Goal: Navigation & Orientation: Find specific page/section

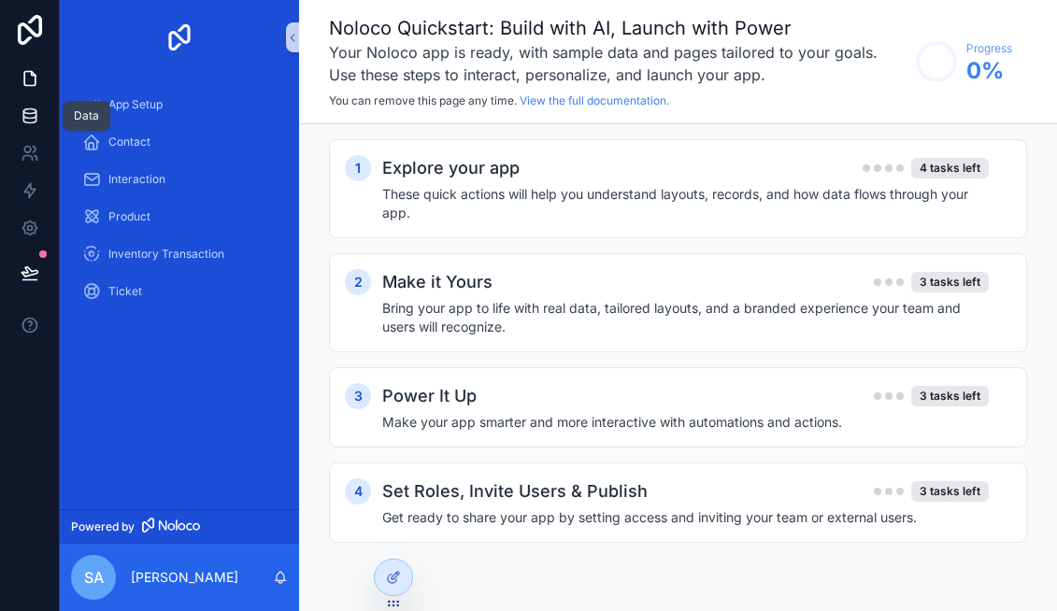
click at [29, 124] on icon at bounding box center [30, 116] width 19 height 19
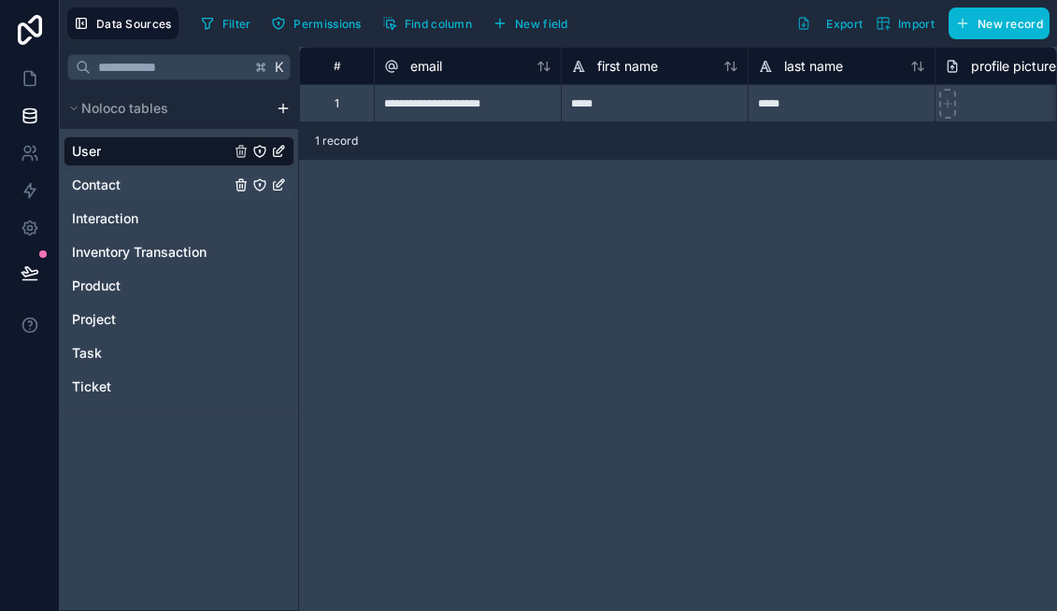
click at [135, 187] on div "Contact" at bounding box center [179, 185] width 231 height 30
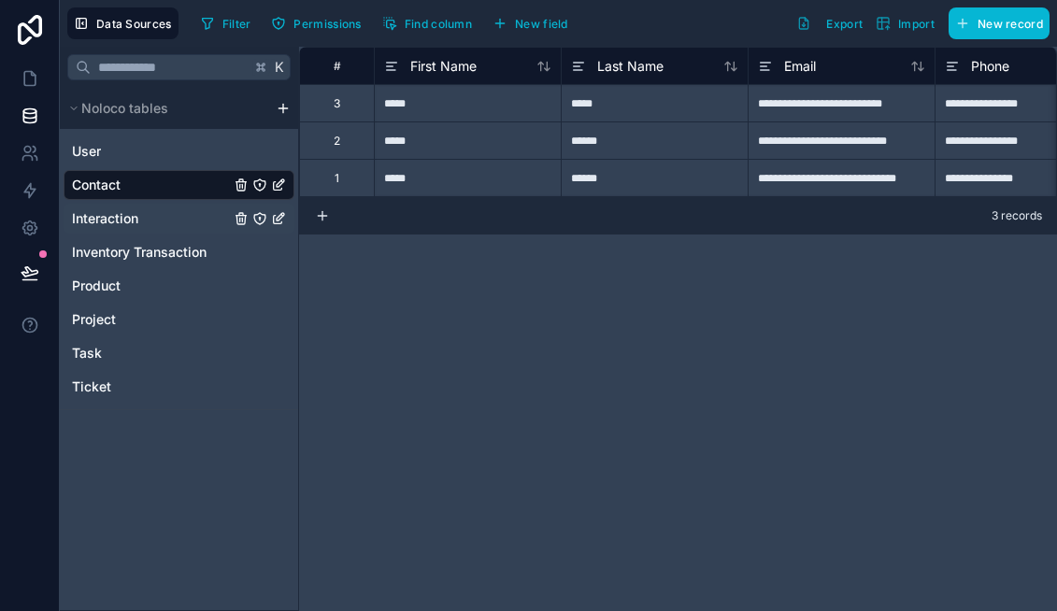
click at [130, 220] on span "Interaction" at bounding box center [105, 218] width 66 height 19
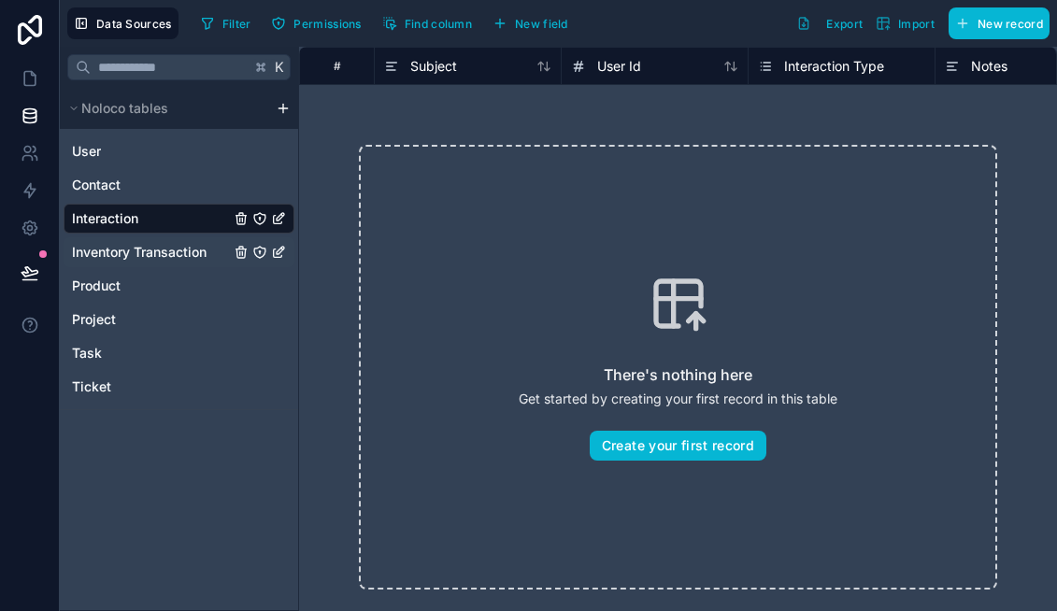
click at [135, 256] on span "Inventory Transaction" at bounding box center [139, 252] width 135 height 19
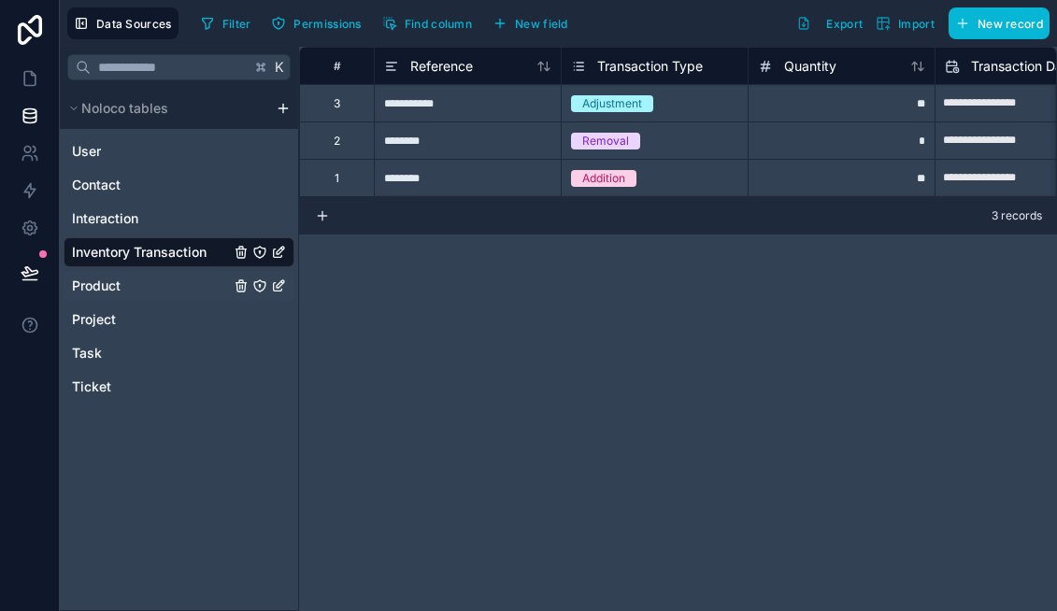
click at [126, 277] on div "Product" at bounding box center [179, 286] width 231 height 30
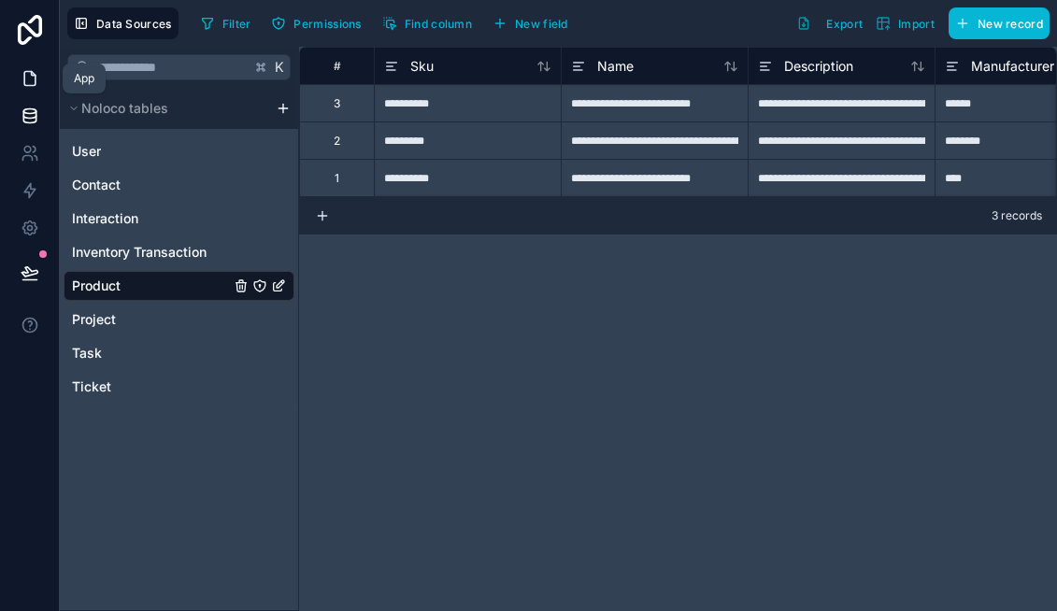
click at [35, 87] on icon at bounding box center [30, 78] width 19 height 19
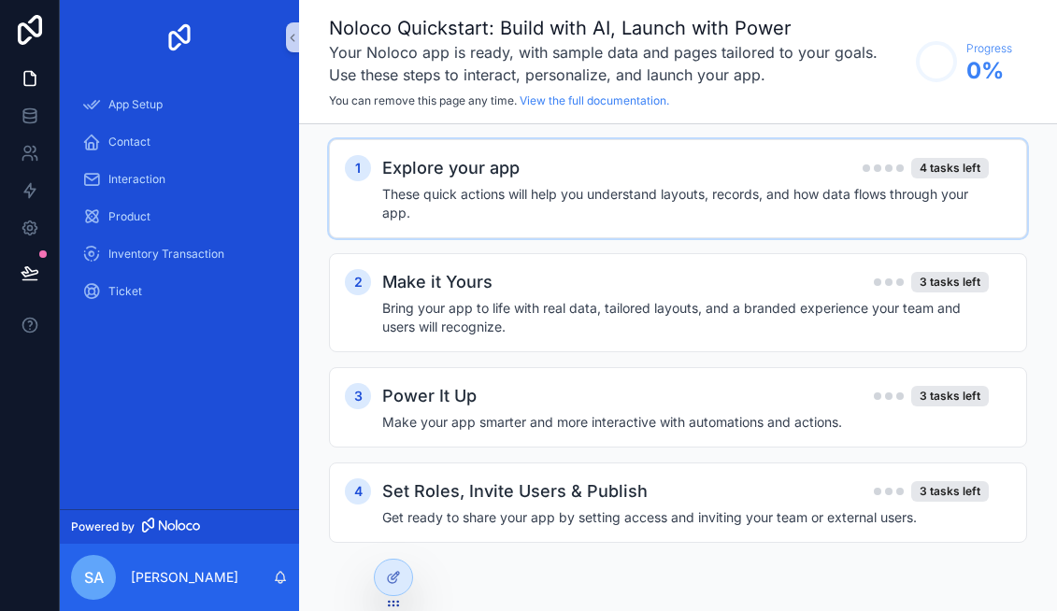
click at [482, 168] on h2 "Explore your app" at bounding box center [450, 168] width 137 height 26
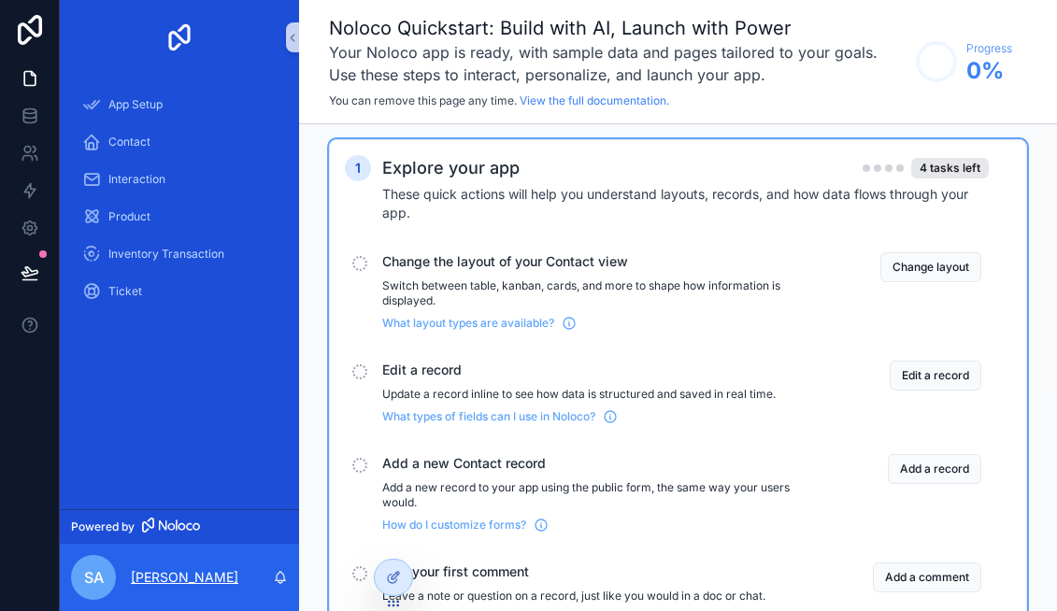
click at [180, 568] on p "[PERSON_NAME]" at bounding box center [184, 577] width 107 height 19
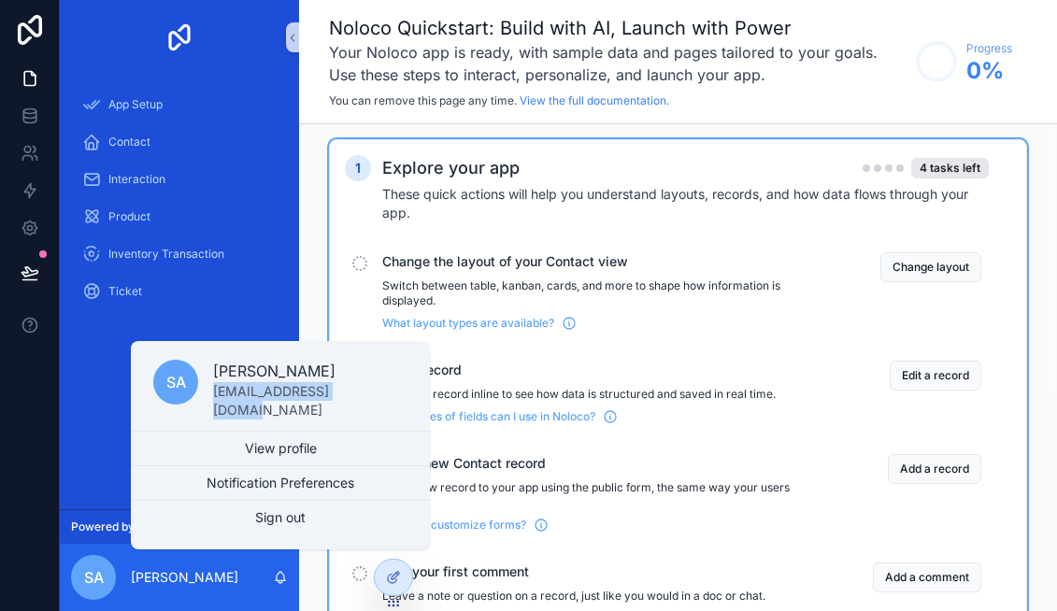
drag, startPoint x: 209, startPoint y: 397, endPoint x: 374, endPoint y: 402, distance: 164.5
click at [374, 402] on div "SA [PERSON_NAME] [EMAIL_ADDRESS][DOMAIN_NAME]" at bounding box center [280, 390] width 299 height 82
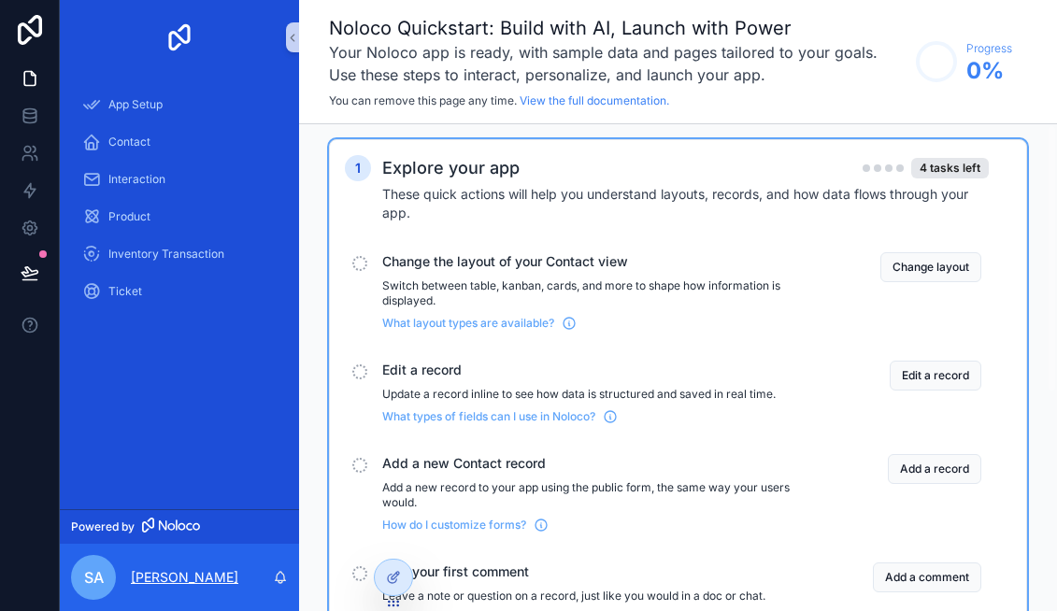
click at [150, 576] on p "[PERSON_NAME]" at bounding box center [184, 577] width 107 height 19
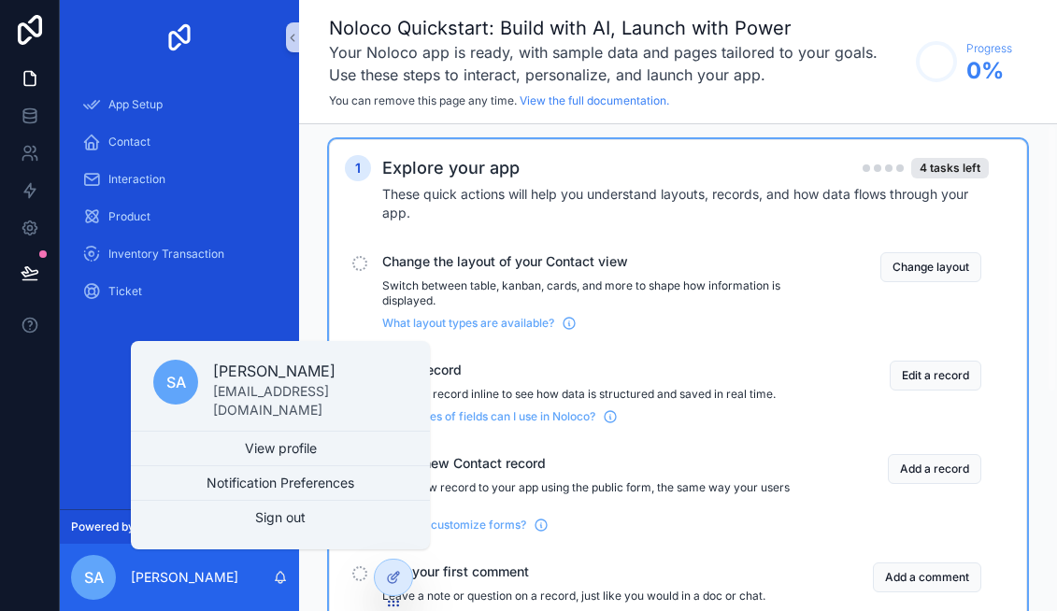
click at [260, 403] on p "[EMAIL_ADDRESS][DOMAIN_NAME]" at bounding box center [310, 400] width 194 height 37
click at [260, 403] on div "App Setup Contact Interaction Product Inventory Transaction Ticket" at bounding box center [179, 292] width 239 height 434
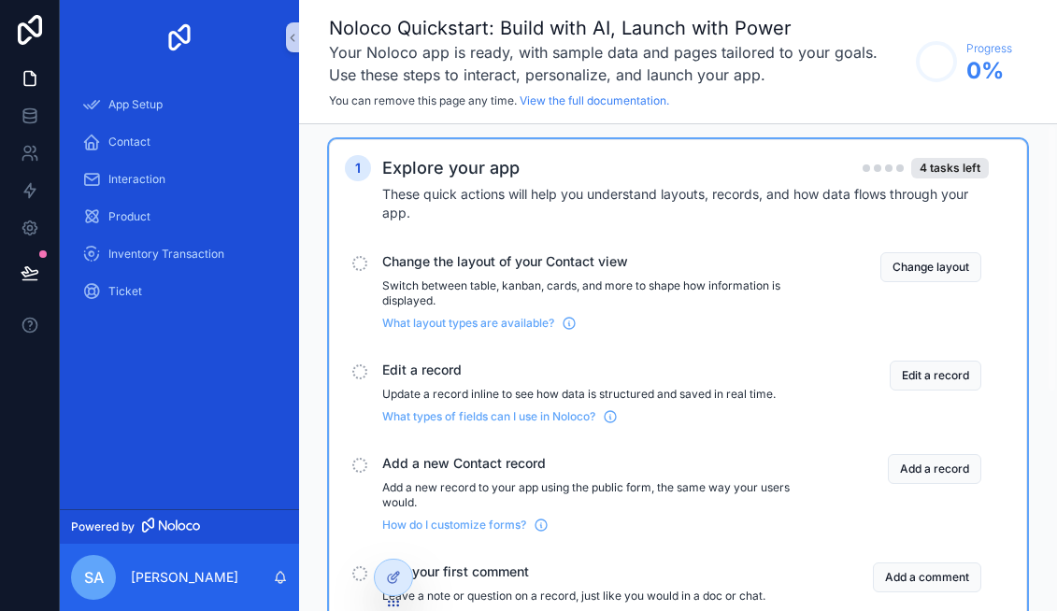
click at [83, 582] on div "SA" at bounding box center [93, 577] width 45 height 45
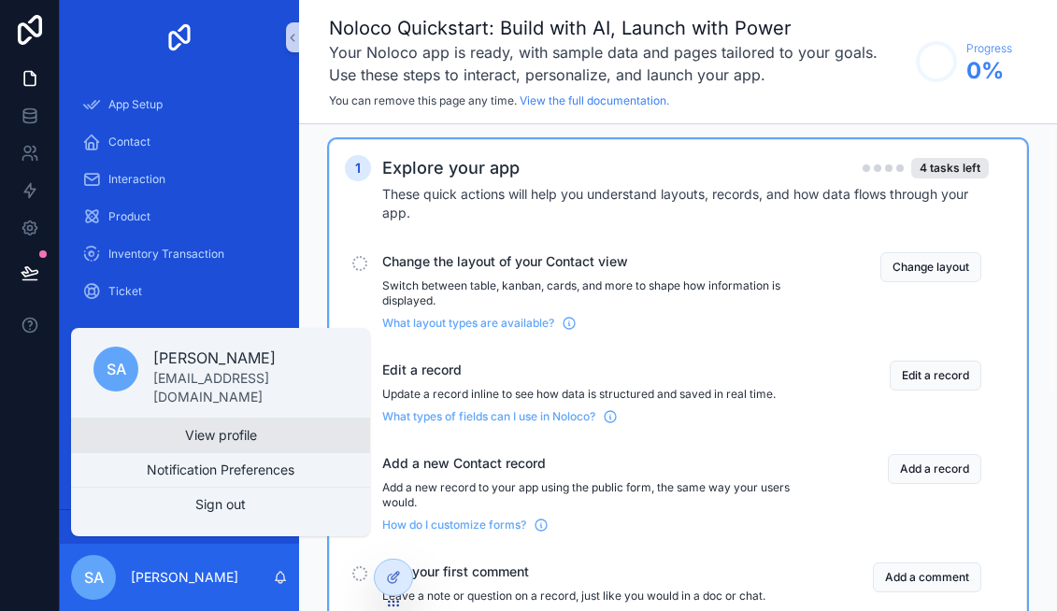
click at [214, 434] on link "View profile" at bounding box center [220, 436] width 299 height 34
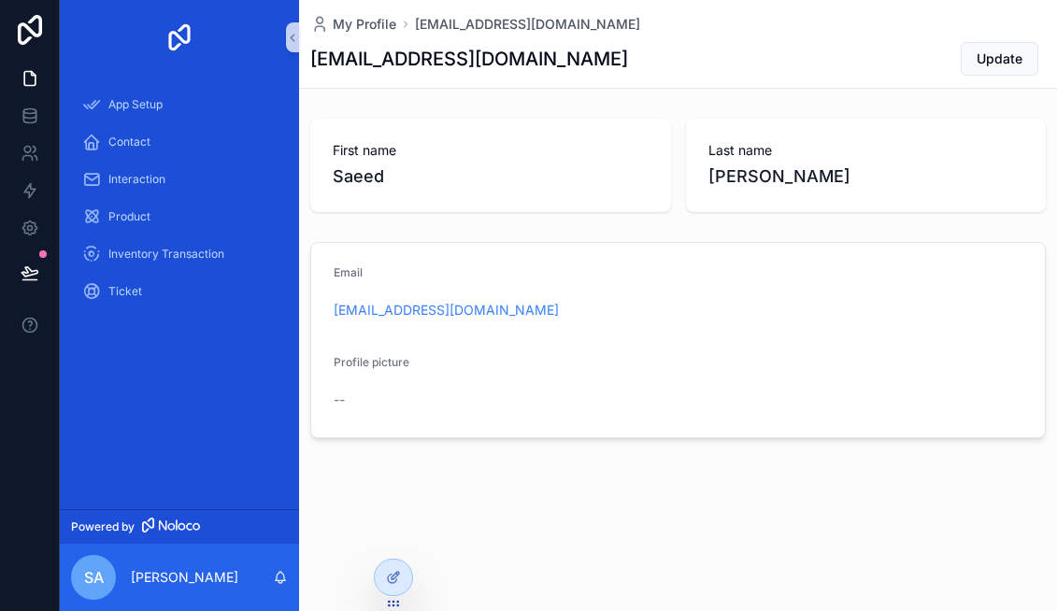
click at [501, 62] on h1 "[EMAIL_ADDRESS][DOMAIN_NAME]" at bounding box center [469, 59] width 318 height 26
